Goal: Find specific page/section: Find specific page/section

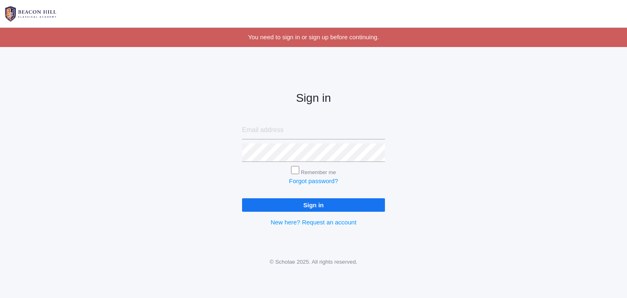
click at [280, 131] on input "email" at bounding box center [313, 130] width 143 height 18
type input "sarah@beaconhillclassical.org"
click at [242, 198] on input "Sign in" at bounding box center [313, 204] width 143 height 13
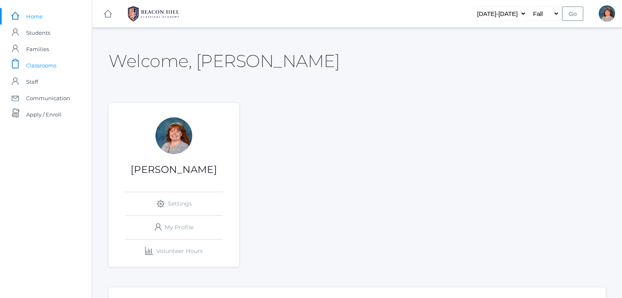
click at [41, 65] on span "Classrooms" at bounding box center [41, 65] width 30 height 16
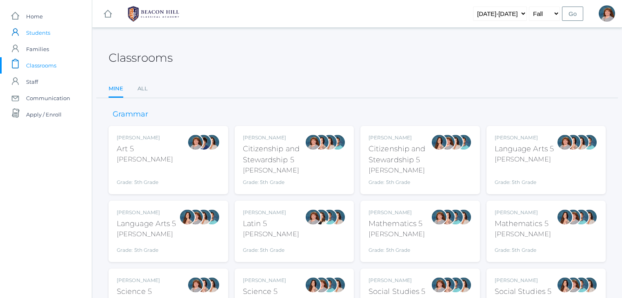
click at [64, 37] on link "icons/user/plain Created with Sketch. Students" at bounding box center [46, 33] width 92 height 16
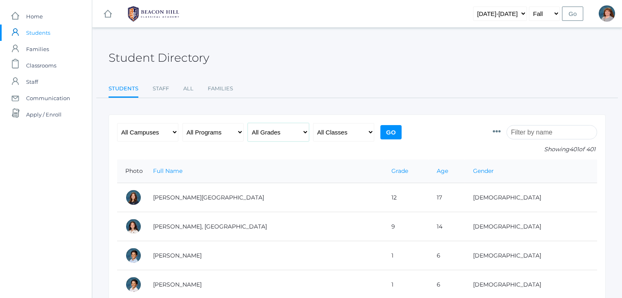
click at [266, 128] on select "All Grades Grammar - Kindergarten - 1st Grade - 2nd Grade - 3rd Grade - 4th Gra…" at bounding box center [278, 132] width 61 height 18
drag, startPoint x: 266, startPoint y: 128, endPoint x: 333, endPoint y: 128, distance: 67.0
click at [266, 128] on select "All Grades Grammar - Kindergarten - 1st Grade - 2nd Grade - 3rd Grade - 4th Gra…" at bounding box center [278, 132] width 61 height 18
click at [341, 128] on select "All Classes Grammar - *KIND - Kindergarten AM - *KIND - Kindergarten PM - *KNDC…" at bounding box center [343, 132] width 61 height 18
select select "1965"
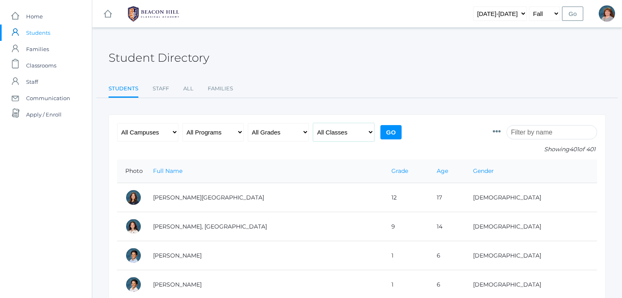
click at [313, 123] on select "All Classes Grammar - *KIND - Kindergarten AM - *KIND - Kindergarten PM - *KNDC…" at bounding box center [343, 132] width 61 height 18
click at [389, 131] on input "Go" at bounding box center [391, 132] width 21 height 14
